Goal: Information Seeking & Learning: Learn about a topic

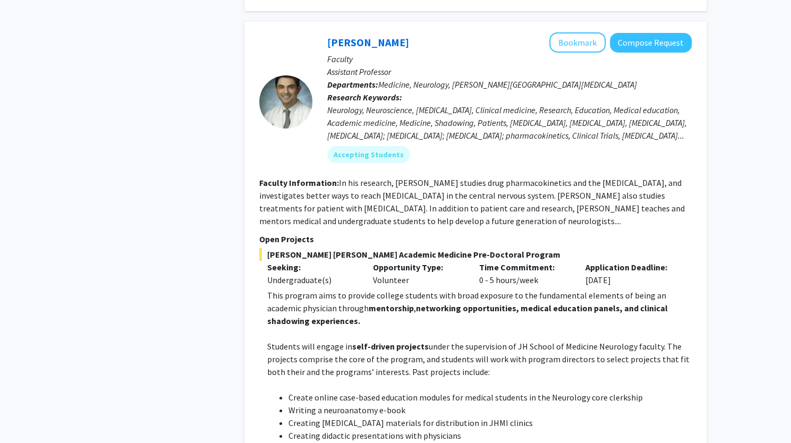
scroll to position [2133, 0]
drag, startPoint x: 341, startPoint y: 177, endPoint x: 487, endPoint y: 172, distance: 145.7
click at [487, 248] on span "[PERSON_NAME] [PERSON_NAME] Academic Medicine Pre-Doctoral Program" at bounding box center [475, 254] width 432 height 13
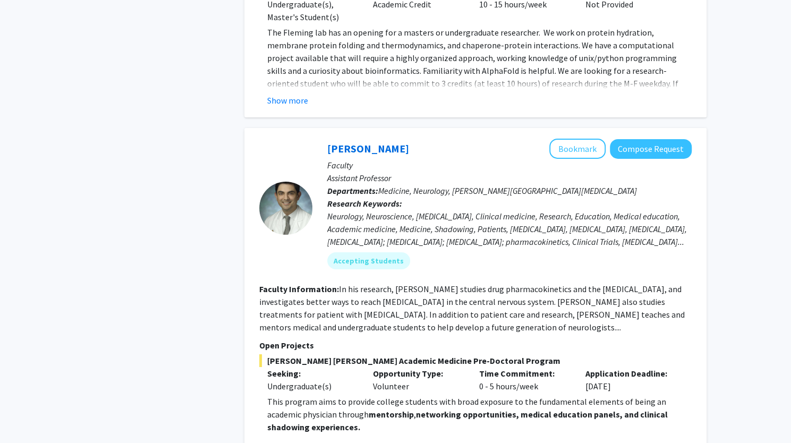
click at [546, 367] on div "Time Commitment: 0 - 5 hours/week" at bounding box center [524, 379] width 106 height 25
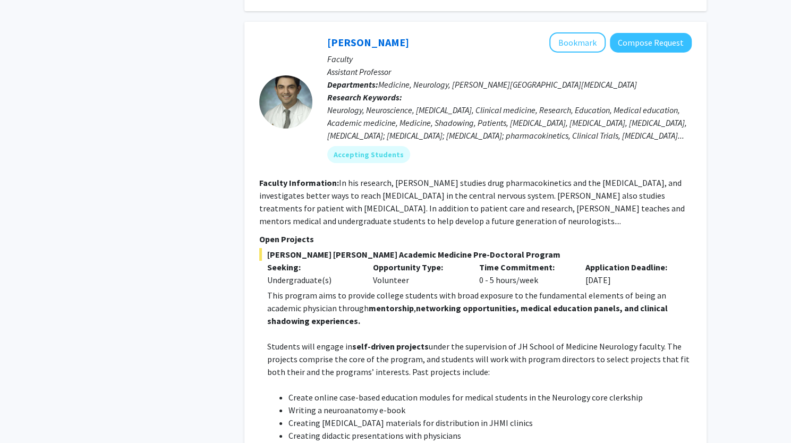
scroll to position [2080, 0]
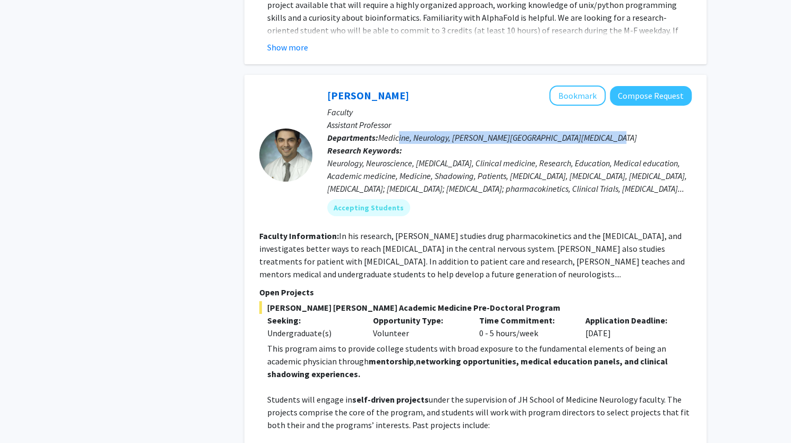
drag, startPoint x: 618, startPoint y: 59, endPoint x: 399, endPoint y: 56, distance: 218.9
click at [399, 131] on p "Departments: Medicine, Neurology, [PERSON_NAME][GEOGRAPHIC_DATA][MEDICAL_DATA]" at bounding box center [509, 137] width 364 height 13
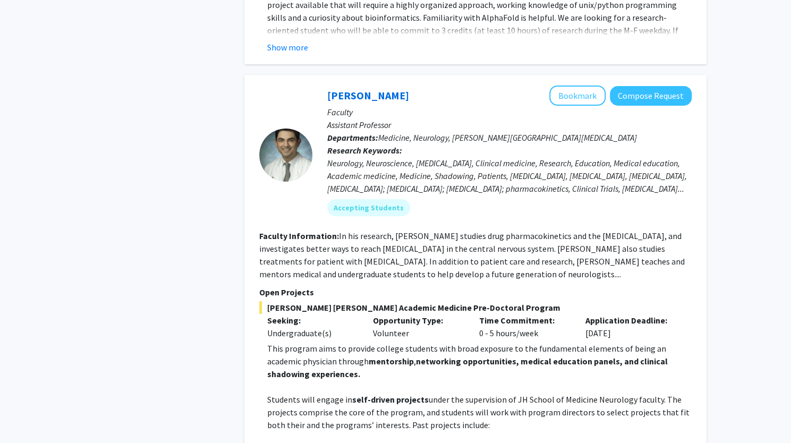
click at [533, 146] on div "[PERSON_NAME] Bookmark Compose Request Faculty Assistant Professor Departments:…" at bounding box center [501, 155] width 379 height 139
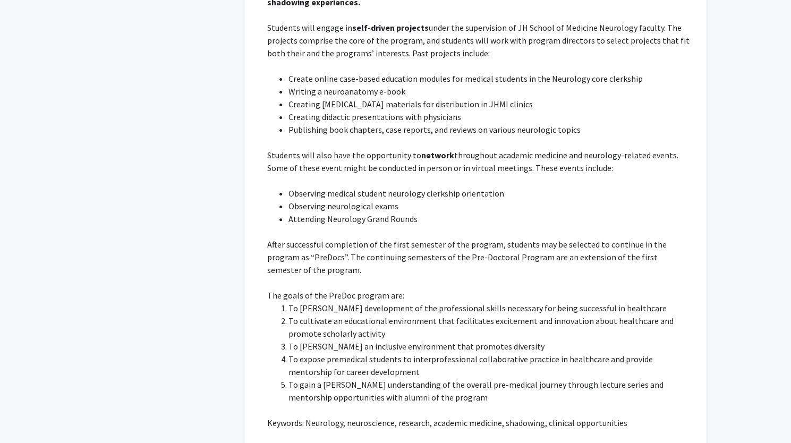
scroll to position [2463, 0]
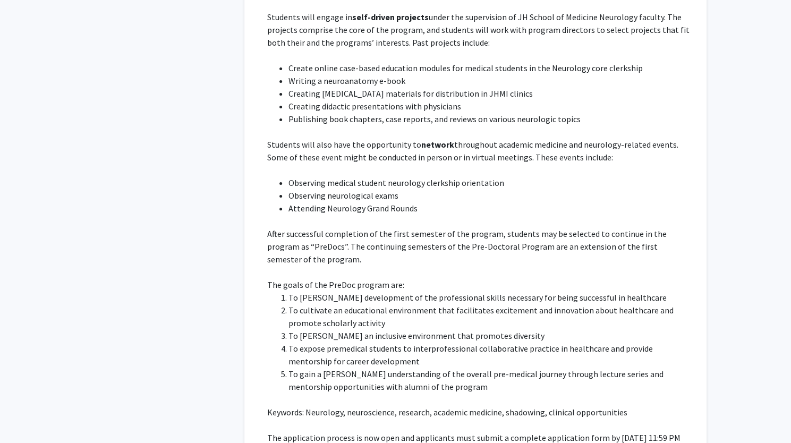
drag, startPoint x: 265, startPoint y: 372, endPoint x: 311, endPoint y: 386, distance: 48.7
click at [311, 386] on fg-read-more "This program aims to provide college students with broad exposure to the fundam…" at bounding box center [475, 223] width 432 height 527
copy p "[URL][DOMAIN_NAME]"
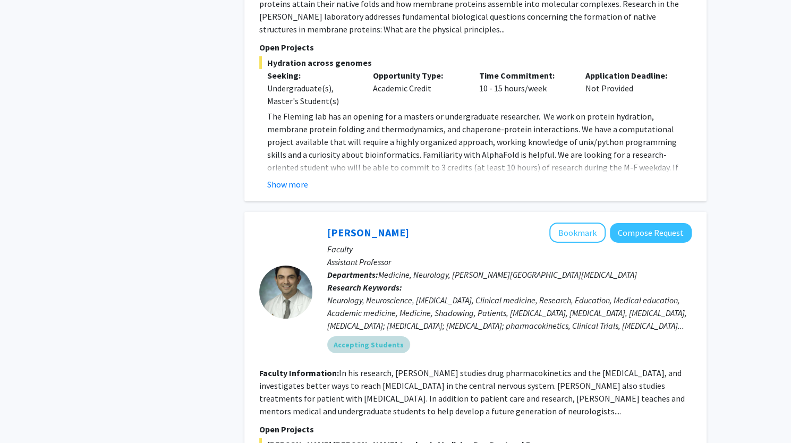
scroll to position [1985, 0]
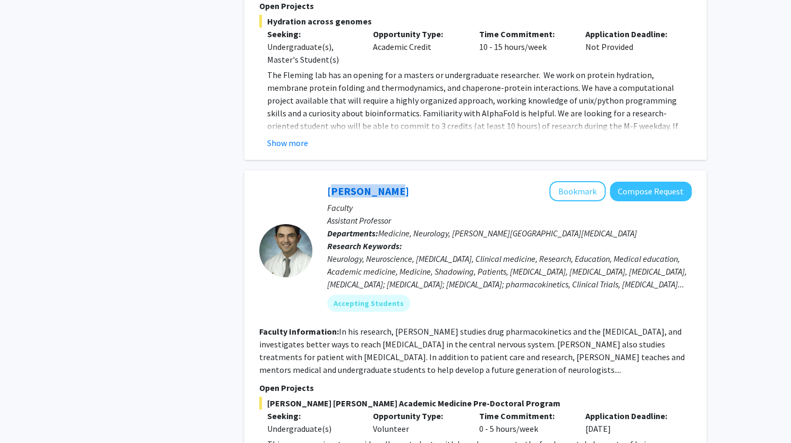
drag, startPoint x: 388, startPoint y: 115, endPoint x: 320, endPoint y: 115, distance: 68.5
click at [320, 181] on div "[PERSON_NAME] Bookmark Compose Request Faculty Assistant Professor Departments:…" at bounding box center [501, 250] width 379 height 139
click at [345, 184] on link "[PERSON_NAME]" at bounding box center [368, 190] width 82 height 13
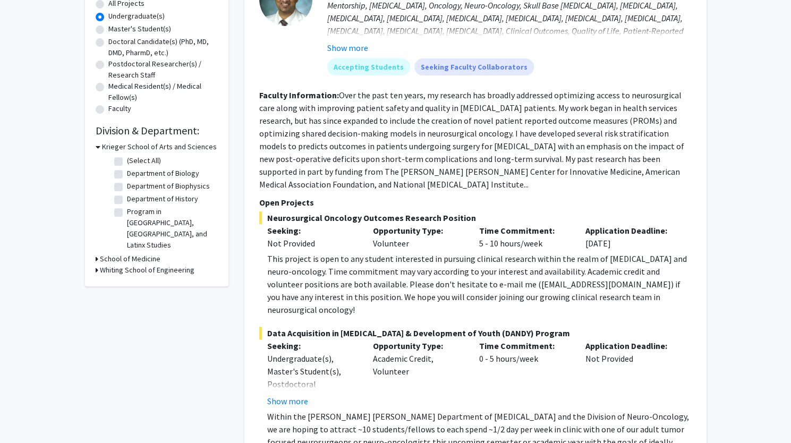
scroll to position [212, 0]
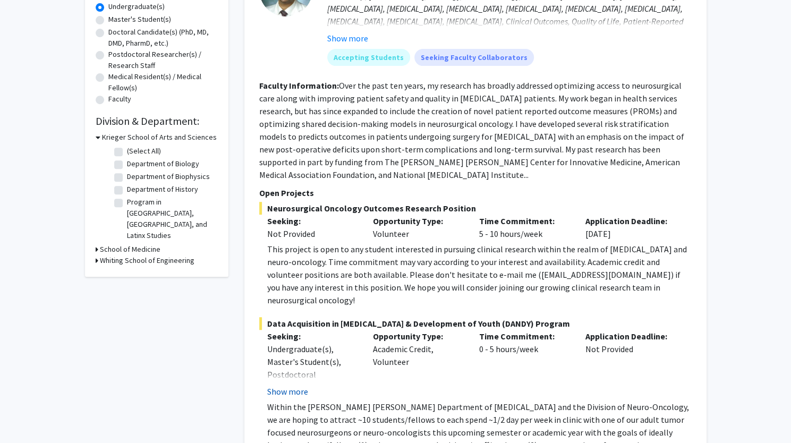
click at [290, 385] on button "Show more" at bounding box center [287, 391] width 41 height 13
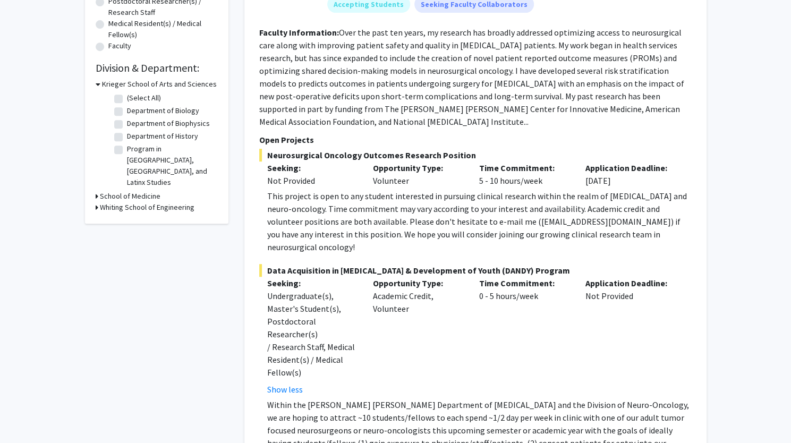
scroll to position [425, 0]
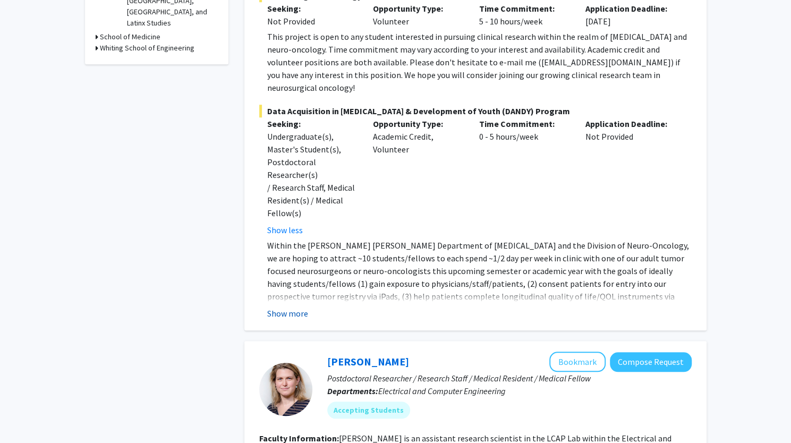
click at [291, 307] on button "Show more" at bounding box center [287, 313] width 41 height 13
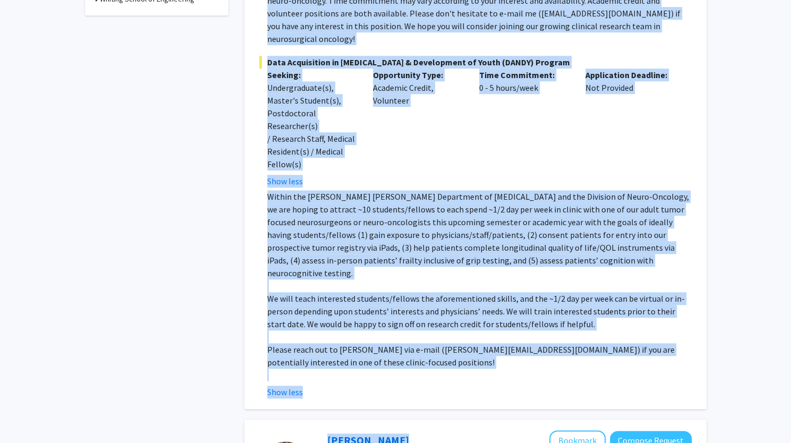
scroll to position [478, 0]
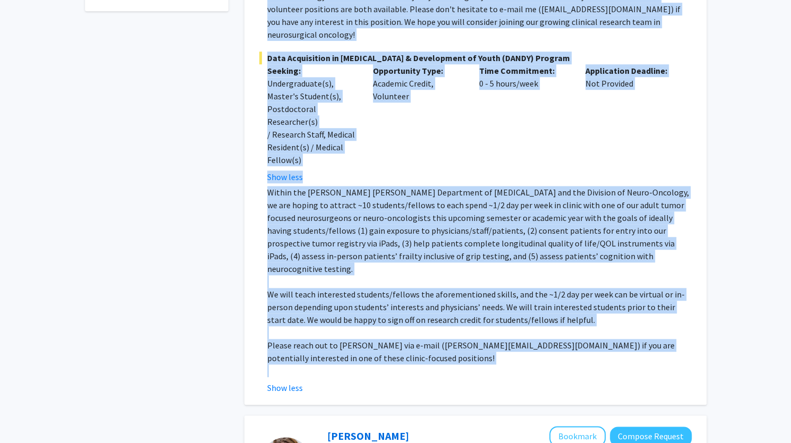
drag, startPoint x: 312, startPoint y: 71, endPoint x: 548, endPoint y: 324, distance: 345.8
click at [548, 324] on fg-search-faculty "[PERSON_NAME] Bookmark Compose Request Faculty Assistant Professor Departments:…" at bounding box center [475, 17] width 432 height 754
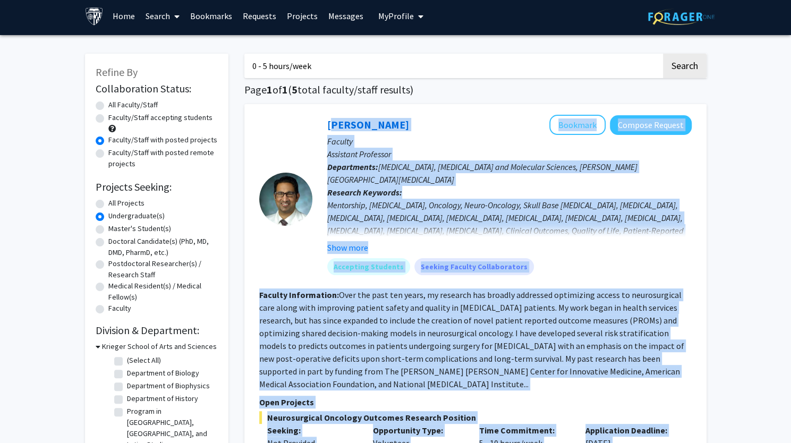
scroll to position [0, 0]
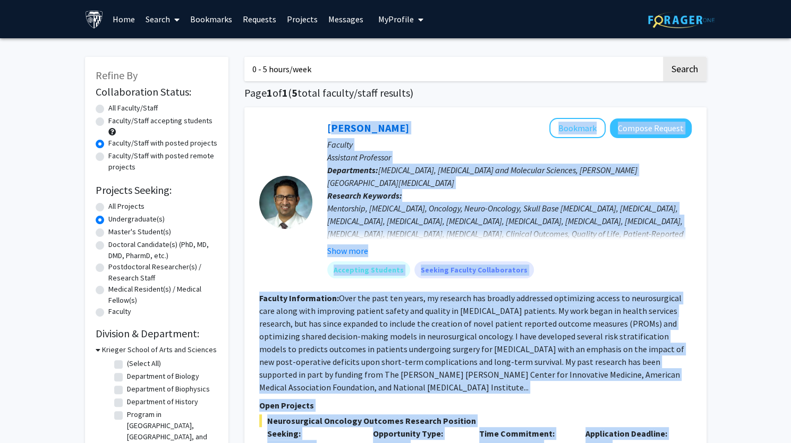
click at [507, 160] on p "Assistant Professor" at bounding box center [509, 157] width 364 height 13
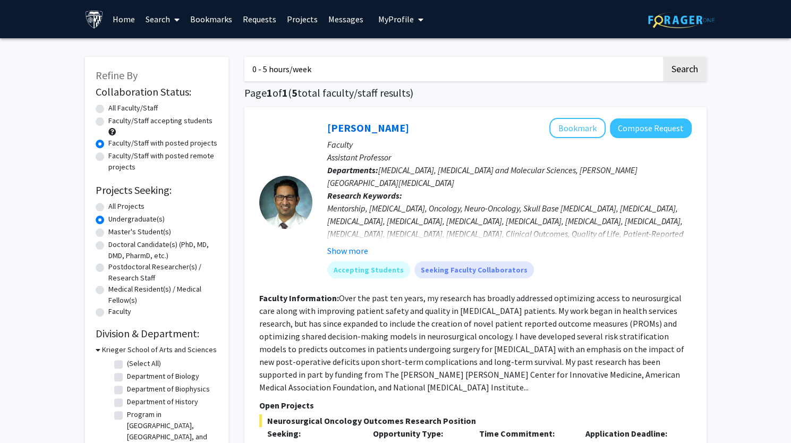
click at [108, 209] on label "All Projects" at bounding box center [126, 206] width 36 height 11
click at [108, 208] on input "All Projects" at bounding box center [111, 204] width 7 height 7
radio input "true"
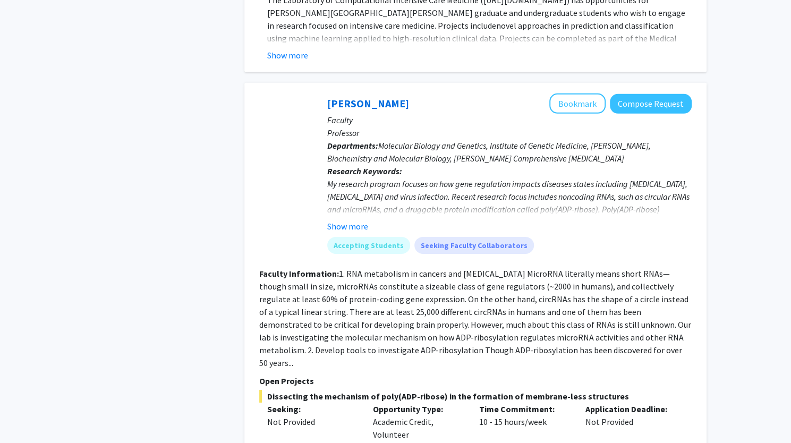
scroll to position [4251, 0]
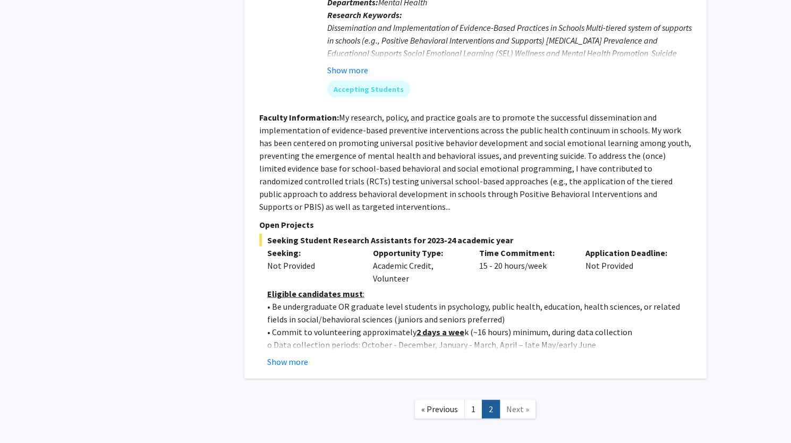
scroll to position [1381, 0]
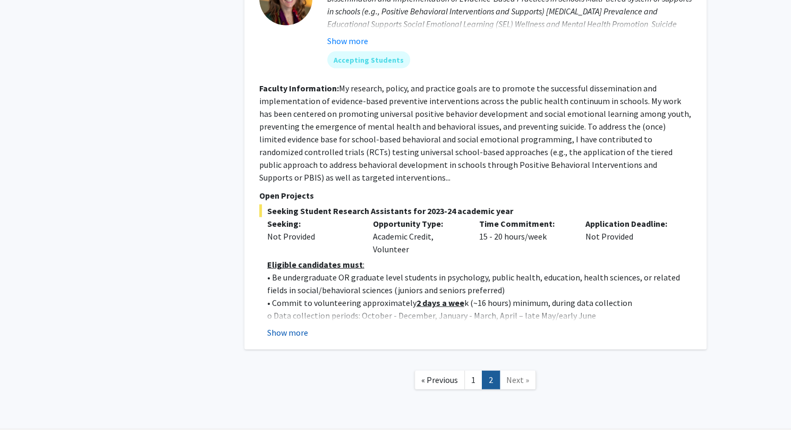
click at [285, 326] on button "Show more" at bounding box center [287, 332] width 41 height 13
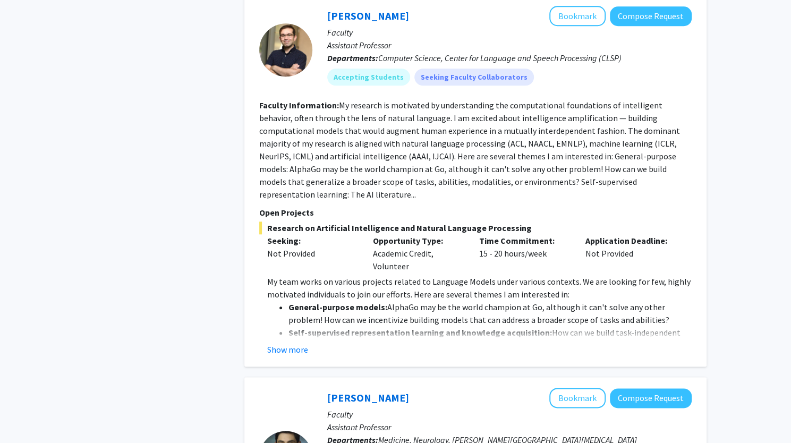
scroll to position [0, 0]
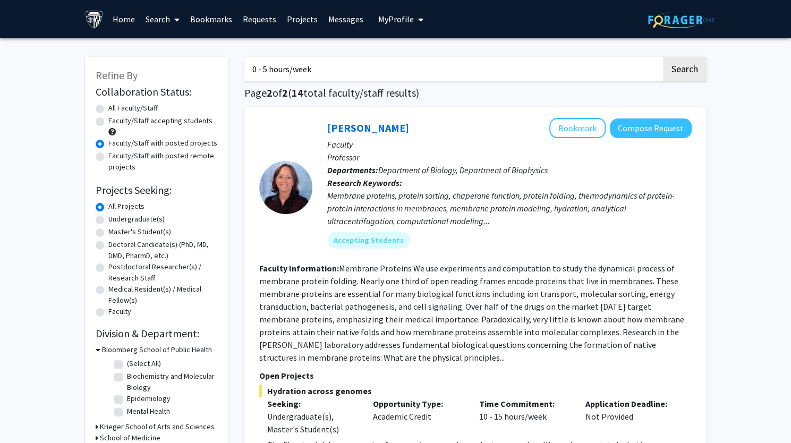
click at [108, 157] on label "Faculty/Staff with posted remote projects" at bounding box center [162, 161] width 109 height 22
click at [108, 157] on input "Faculty/Staff with posted remote projects" at bounding box center [111, 153] width 7 height 7
radio input "true"
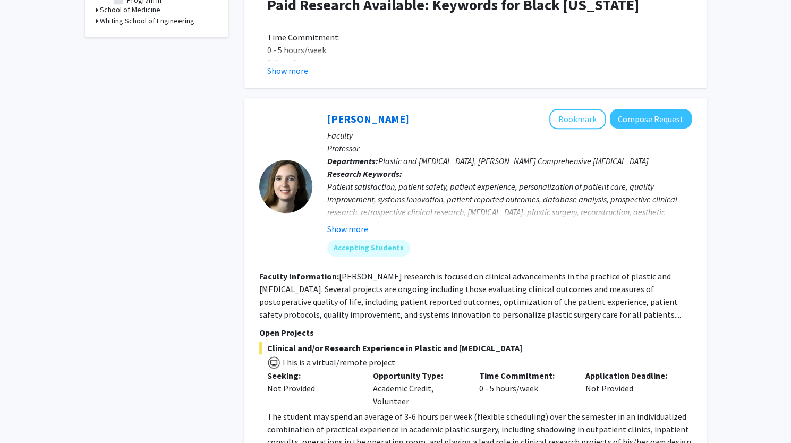
scroll to position [478, 0]
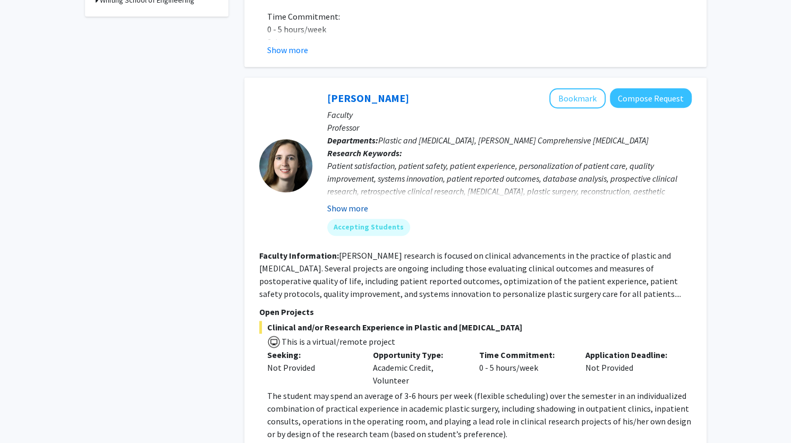
click at [354, 202] on button "Show more" at bounding box center [347, 208] width 41 height 13
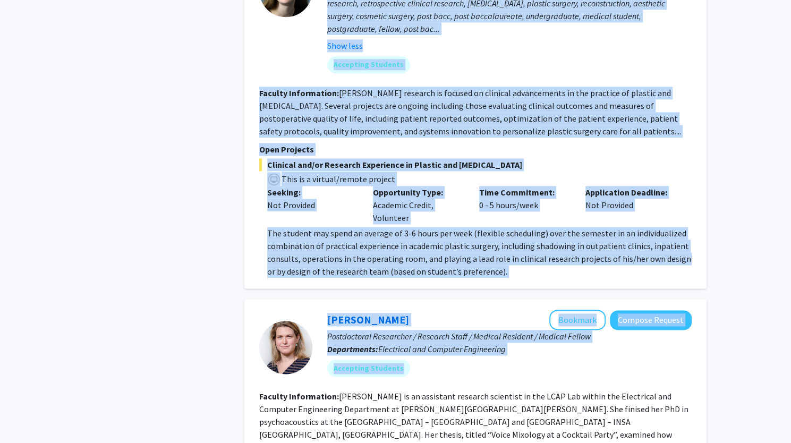
scroll to position [691, 0]
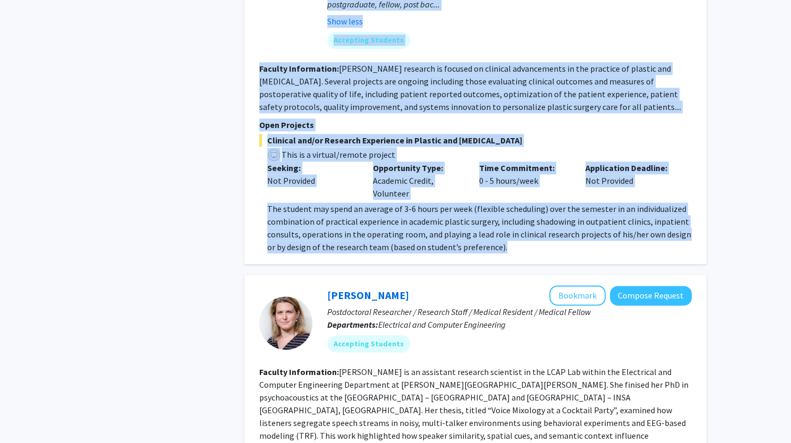
drag, startPoint x: 307, startPoint y: 82, endPoint x: 557, endPoint y: 246, distance: 298.5
click at [557, 246] on div "[PERSON_NAME] Bookmark Compose Request Faculty Professor Departments: Plastic a…" at bounding box center [475, 64] width 462 height 399
copy fg-search-faculty "Loremip Dolorsi Ametcons Adipisc Elitsed Doeiusm Temporinc Utlaboreetd: Magnaal…"
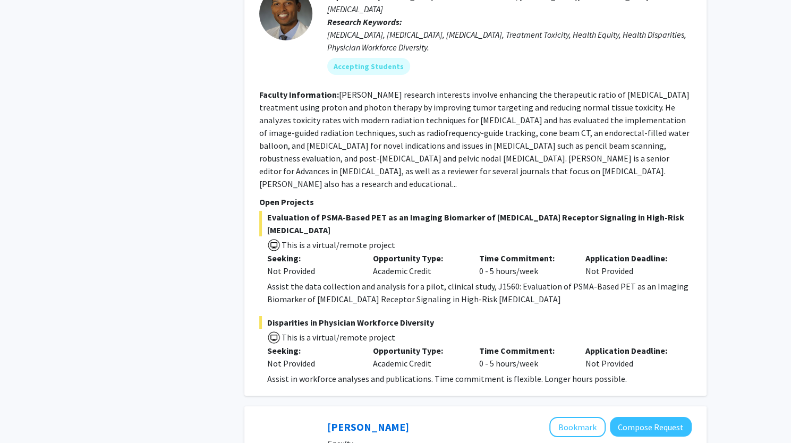
scroll to position [2125, 0]
